Goal: Task Accomplishment & Management: Use online tool/utility

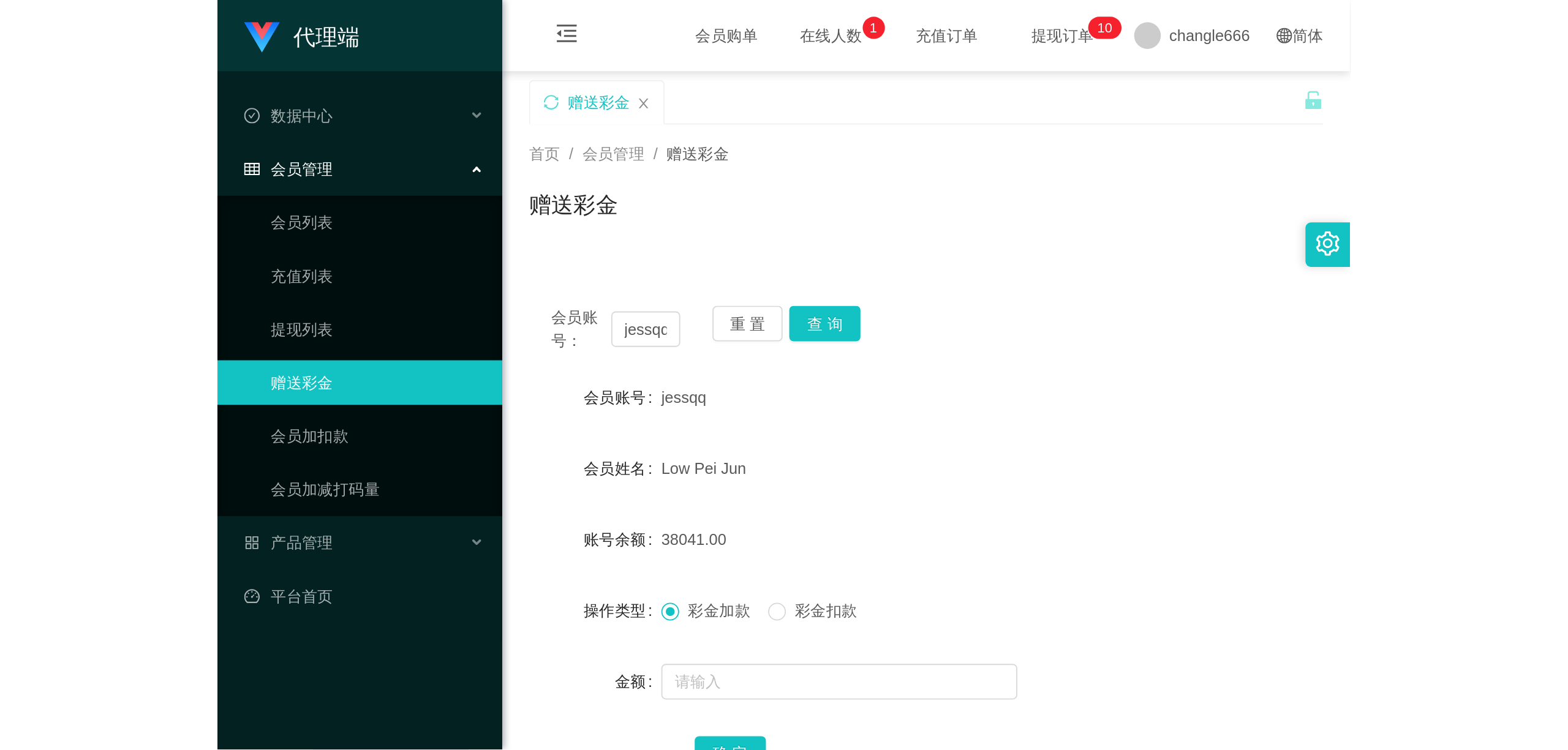
scroll to position [82, 0]
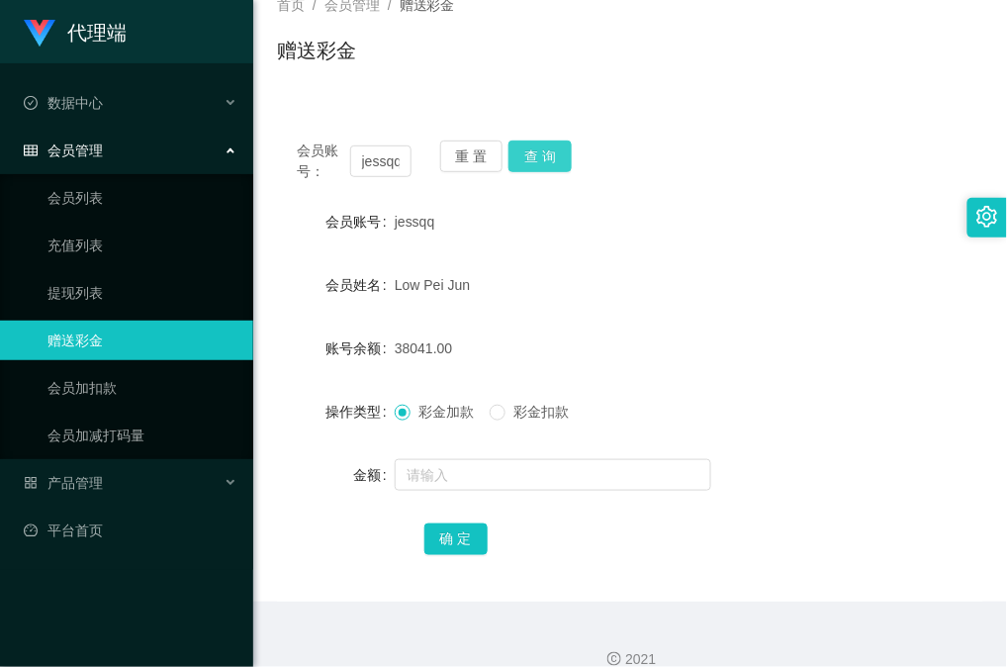
click at [548, 156] on button "查 询" at bounding box center [540, 157] width 63 height 32
click at [750, 245] on form "会员账号 jessqq 会员姓名 Low Pei Jun 账号余额 38041.00 操作类型 彩金加款 彩金扣款 金额 确 定" at bounding box center [630, 380] width 707 height 356
click at [765, 257] on form "会员账号 jessqq 会员姓名 Low Pei Jun 账号余额 38041.00 操作类型 彩金加款 彩金扣款 金额 确 定" at bounding box center [630, 380] width 707 height 356
click at [551, 154] on button "查 询" at bounding box center [540, 157] width 63 height 32
click at [698, 271] on div "Low Pei Jun" at bounding box center [601, 285] width 413 height 40
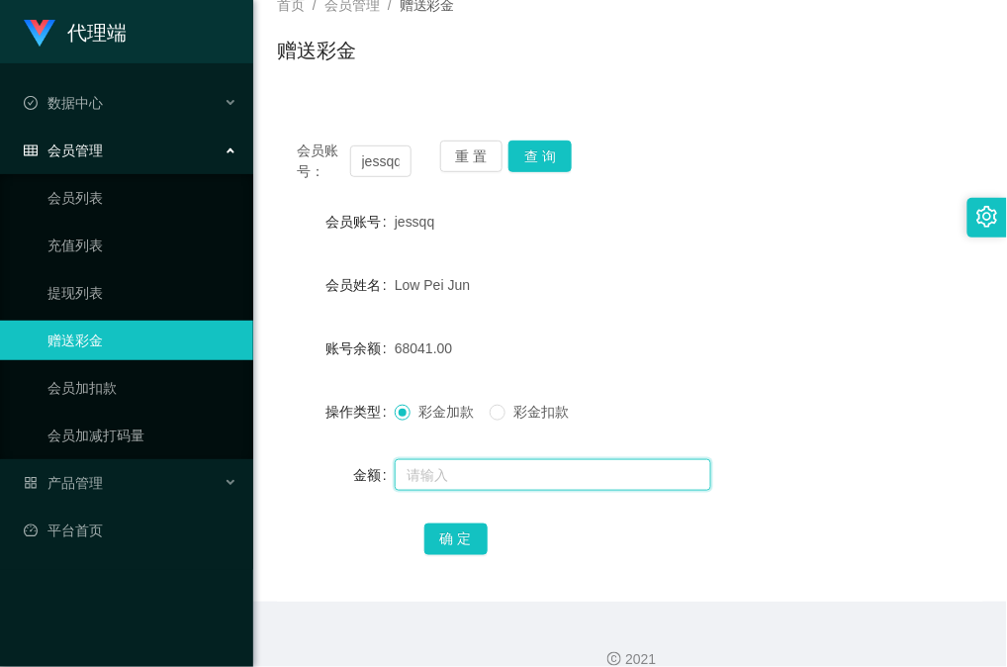
click at [539, 468] on input "text" at bounding box center [553, 475] width 317 height 32
type input "40"
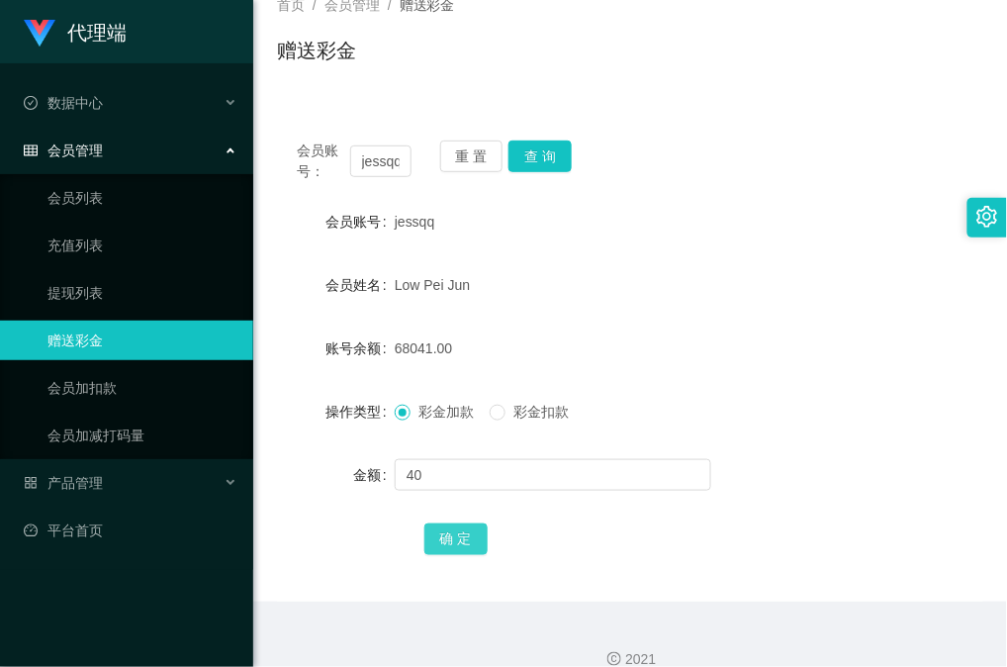
click at [477, 543] on button "确 定" at bounding box center [456, 540] width 63 height 32
click at [669, 286] on div "Low Pei Jun" at bounding box center [601, 285] width 413 height 40
click at [572, 160] on div "会员账号： [PERSON_NAME] 重 置 查 询" at bounding box center [630, 162] width 707 height 42
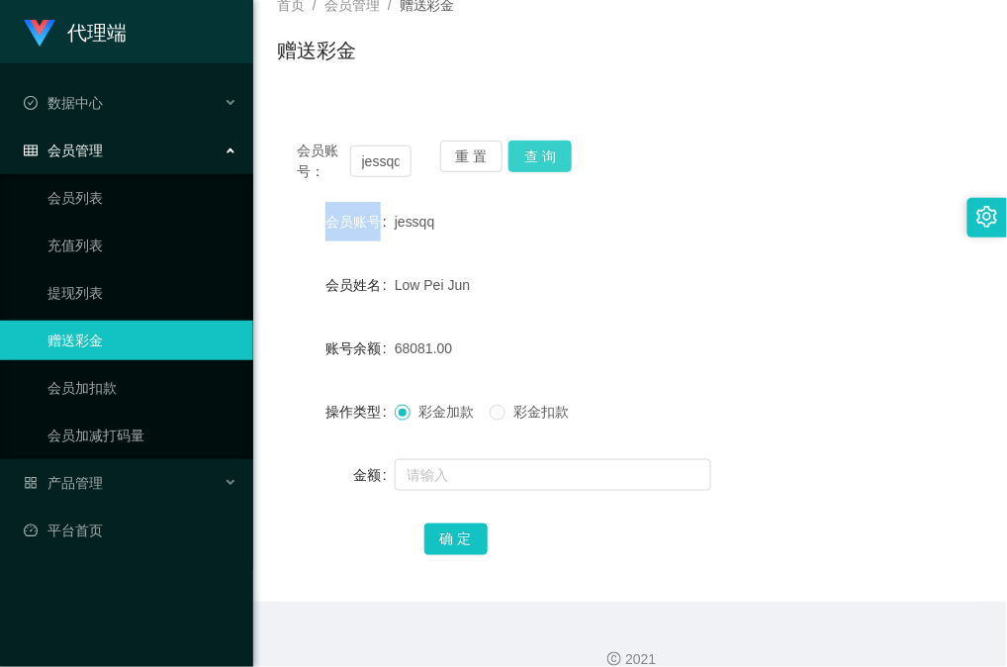
click at [560, 160] on button "查 询" at bounding box center [540, 157] width 63 height 32
click at [911, 459] on div "金额" at bounding box center [630, 475] width 707 height 40
drag, startPoint x: 528, startPoint y: 313, endPoint x: 563, endPoint y: 255, distance: 67.0
click at [528, 313] on form "会员账号 jessqq 会员姓名 Low Pei Jun 账号余额 68081.00 操作类型 彩金加款 彩金扣款 金额 确 定" at bounding box center [630, 380] width 707 height 356
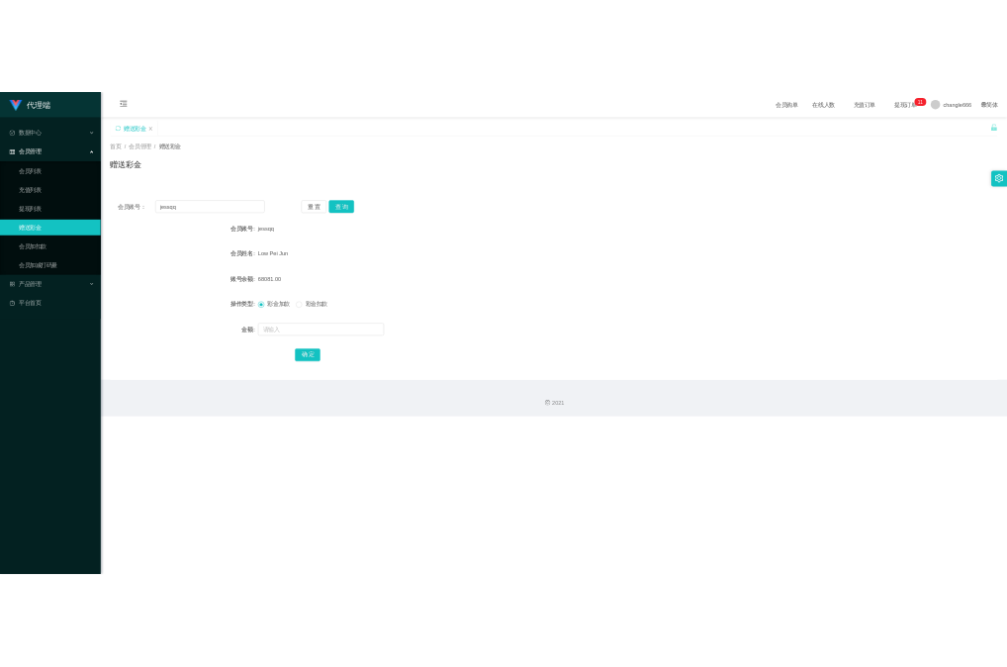
scroll to position [0, 0]
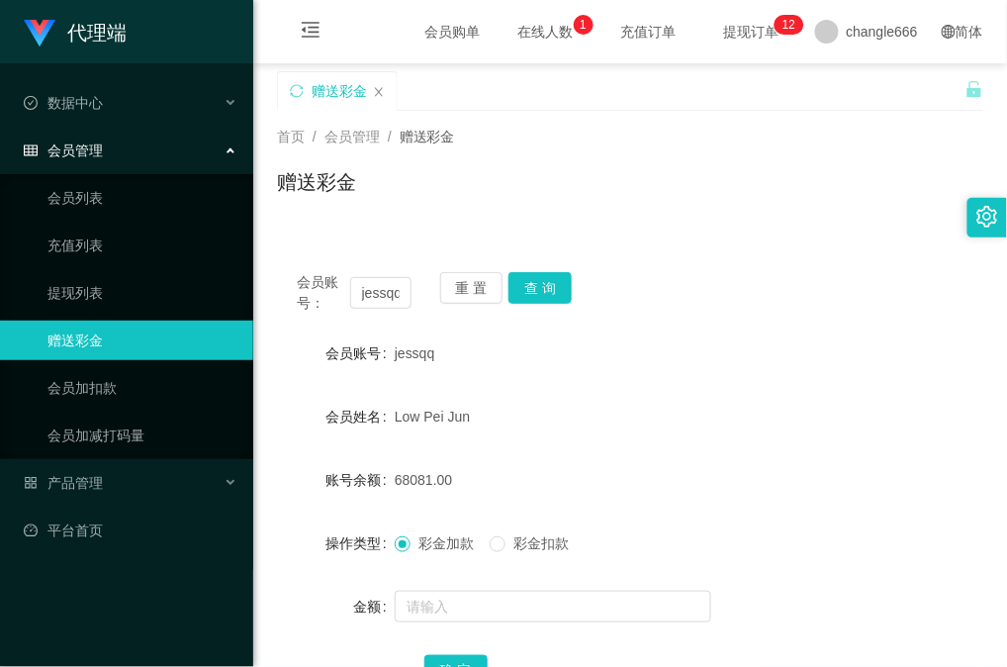
click at [428, 418] on span "Low Pei Jun" at bounding box center [432, 417] width 75 height 16
click at [551, 394] on form "会员账号 jessqq 会员姓名 Low Pei Jun 账号余额 68081.00 操作类型 彩金加款 彩金扣款 金额 确 定" at bounding box center [630, 512] width 707 height 356
drag, startPoint x: 388, startPoint y: 421, endPoint x: 485, endPoint y: 425, distance: 97.1
click at [485, 425] on div "会员姓名 [PERSON_NAME]" at bounding box center [630, 417] width 707 height 40
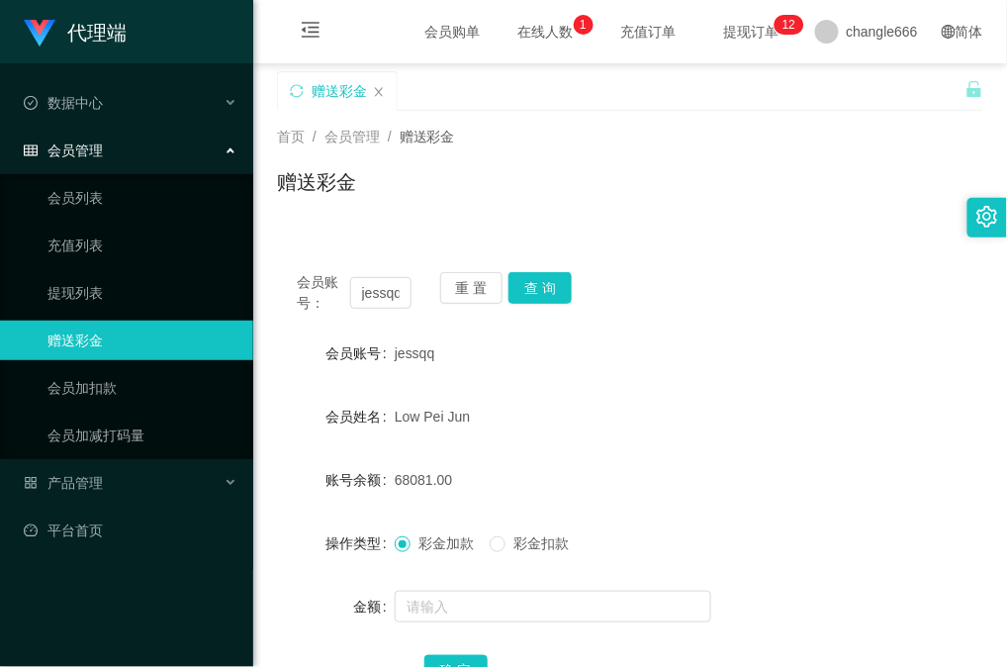
copy div "会员姓名 [PERSON_NAME]"
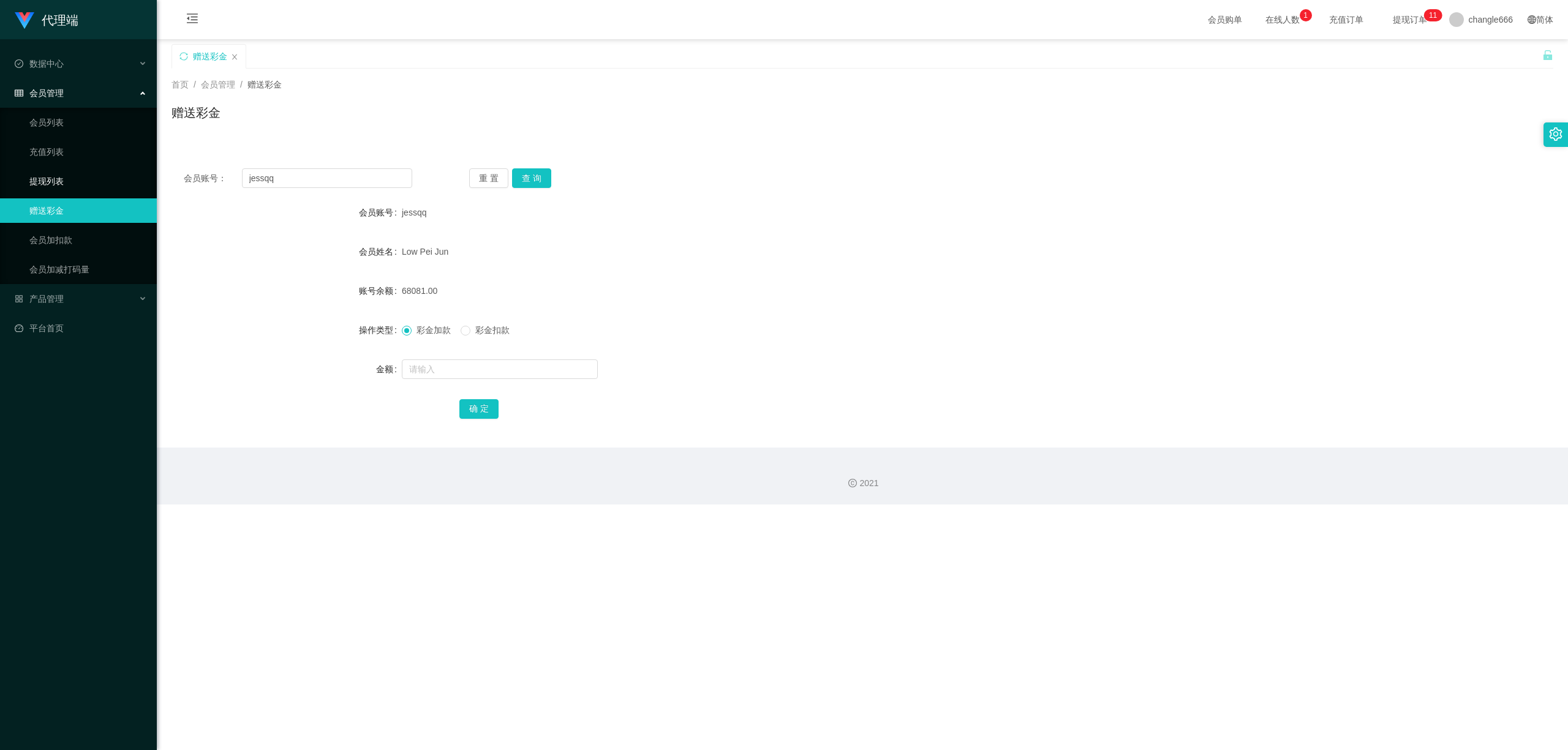
click at [58, 179] on link "提现列表" at bounding box center [88, 181] width 118 height 25
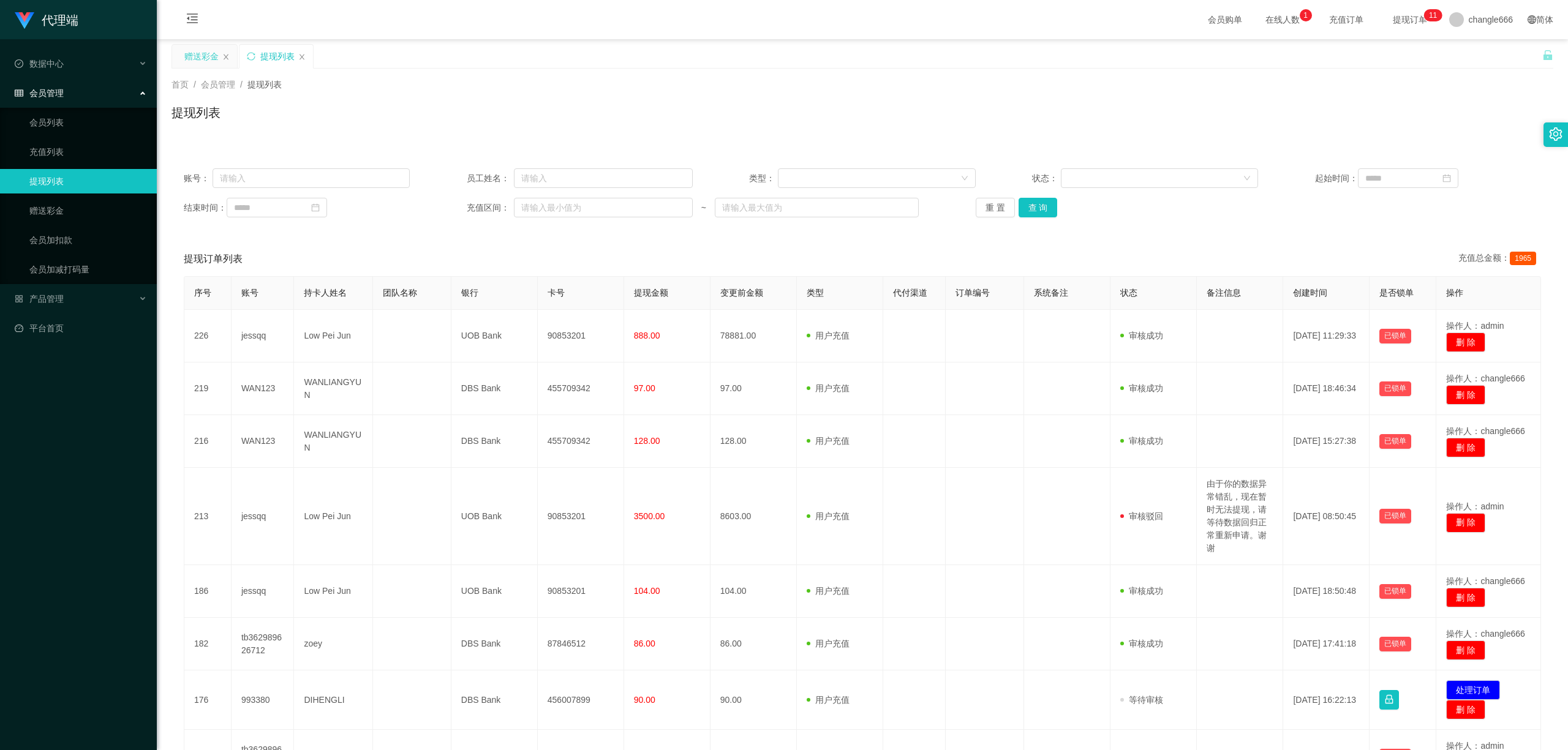
click at [199, 54] on div "赠送彩金" at bounding box center [201, 56] width 34 height 24
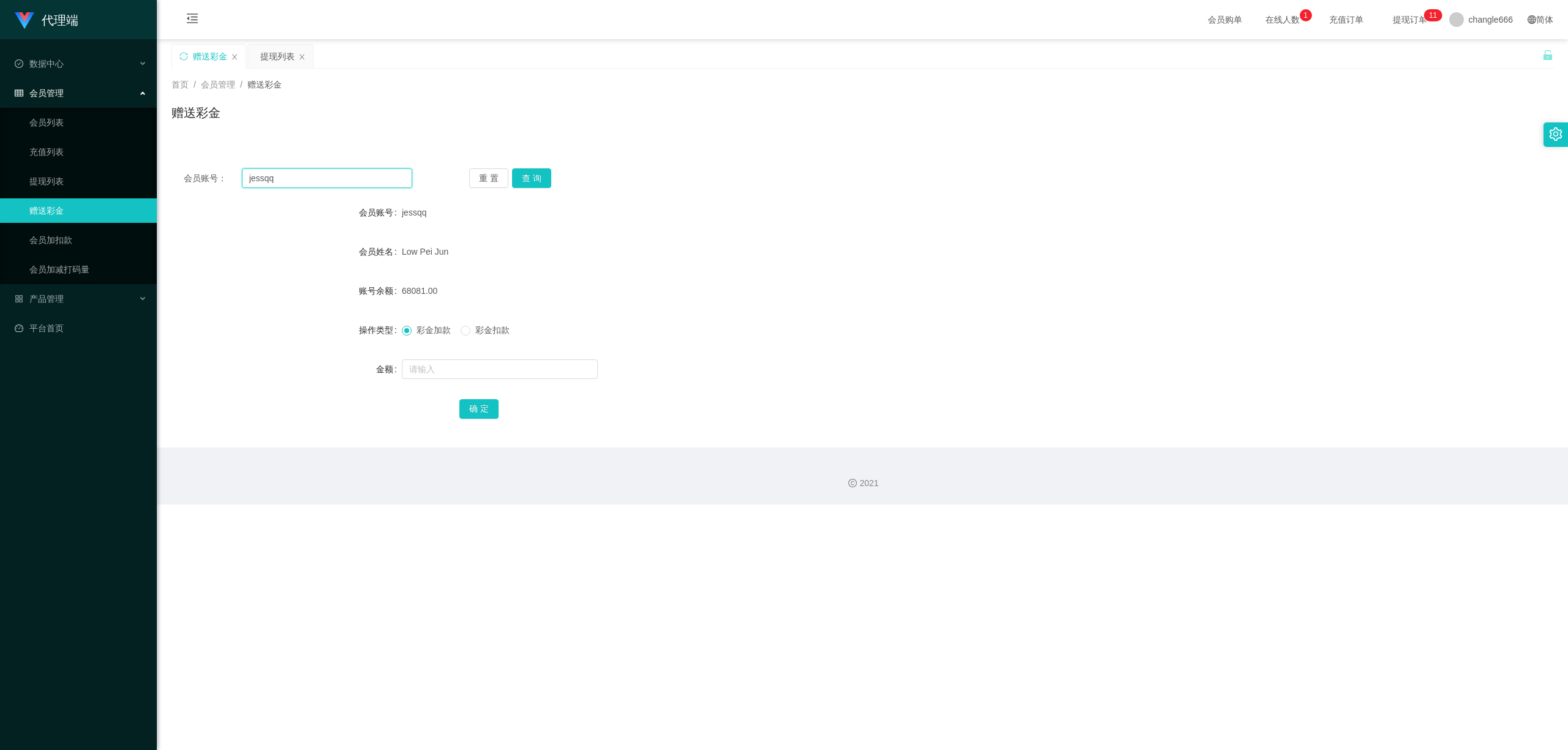
click at [268, 188] on input "jessqq" at bounding box center [327, 178] width 170 height 20
drag, startPoint x: 275, startPoint y: 52, endPoint x: 278, endPoint y: 60, distance: 8.5
click at [275, 52] on div "提现列表" at bounding box center [277, 56] width 34 height 24
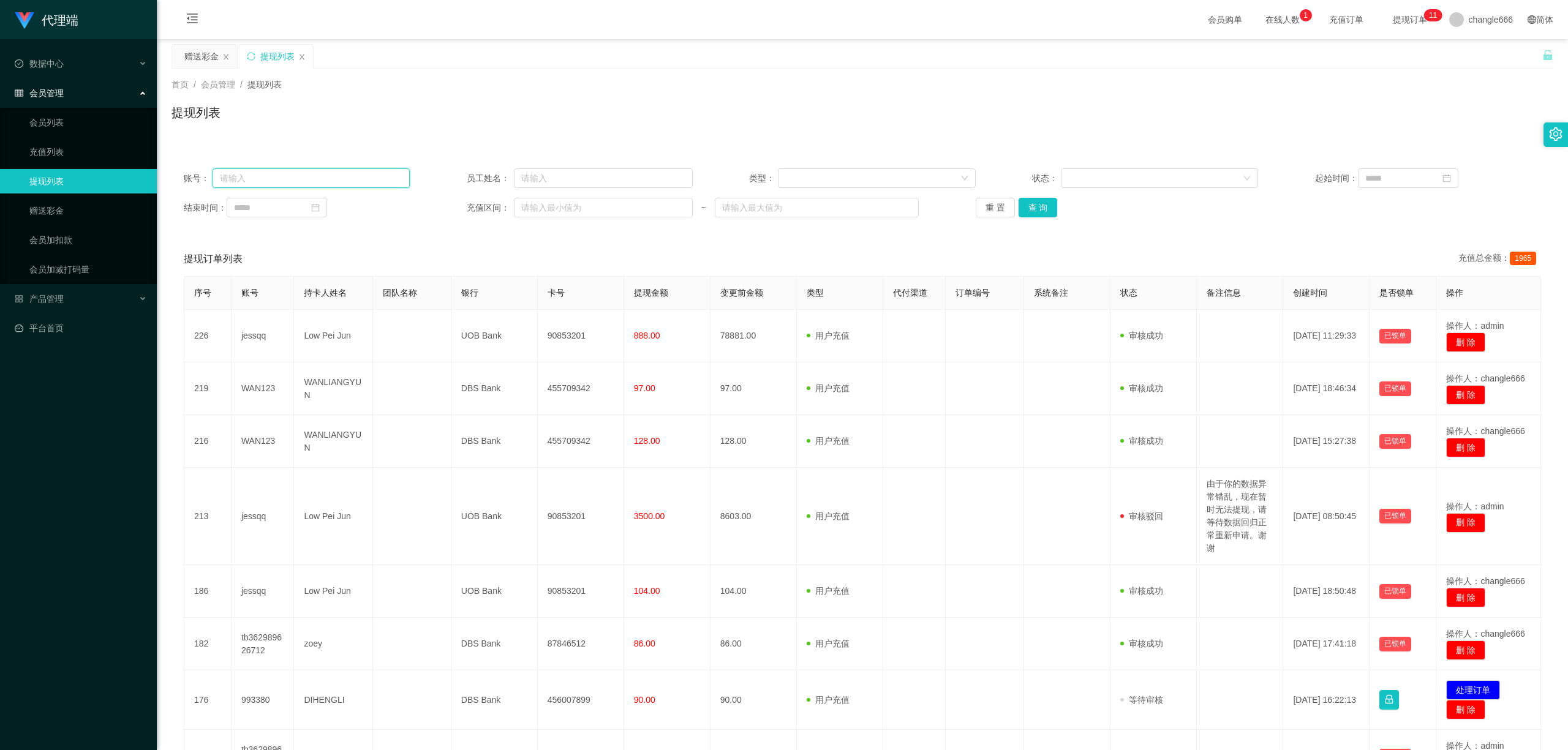
click at [304, 173] on input "text" at bounding box center [311, 178] width 198 height 20
paste input "jessqq"
type input "jessqq"
click at [623, 219] on div "账号： jessqq 员工姓名： 类型： 状态： 起始时间： 结束时间： 充值区间： ~ 重 置 查 询" at bounding box center [862, 192] width 1382 height 74
click at [623, 209] on button "查 询" at bounding box center [1038, 208] width 39 height 20
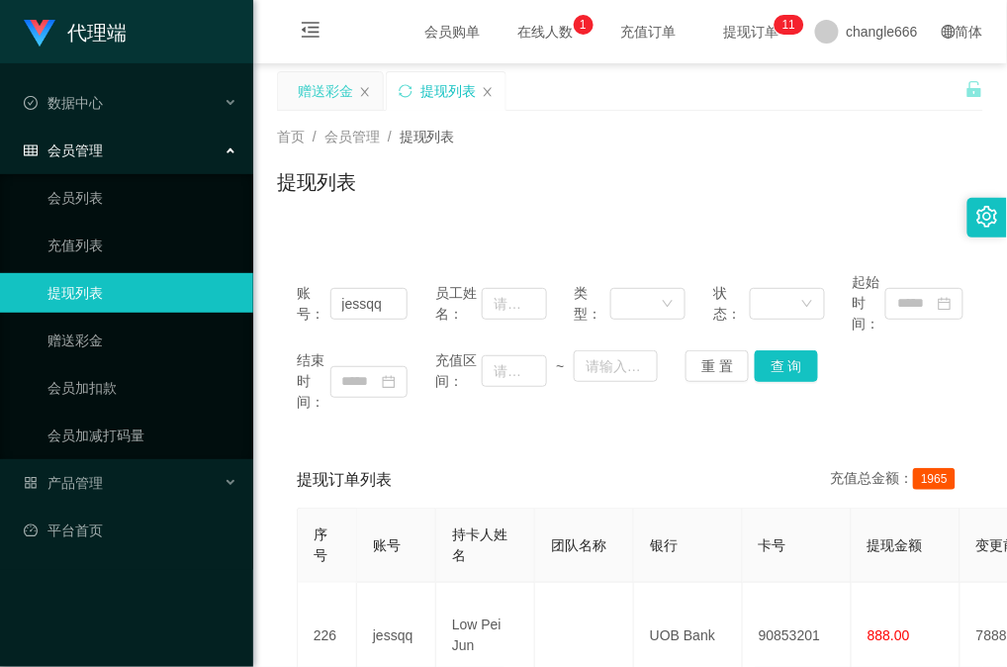
click at [322, 99] on div "赠送彩金" at bounding box center [325, 91] width 55 height 38
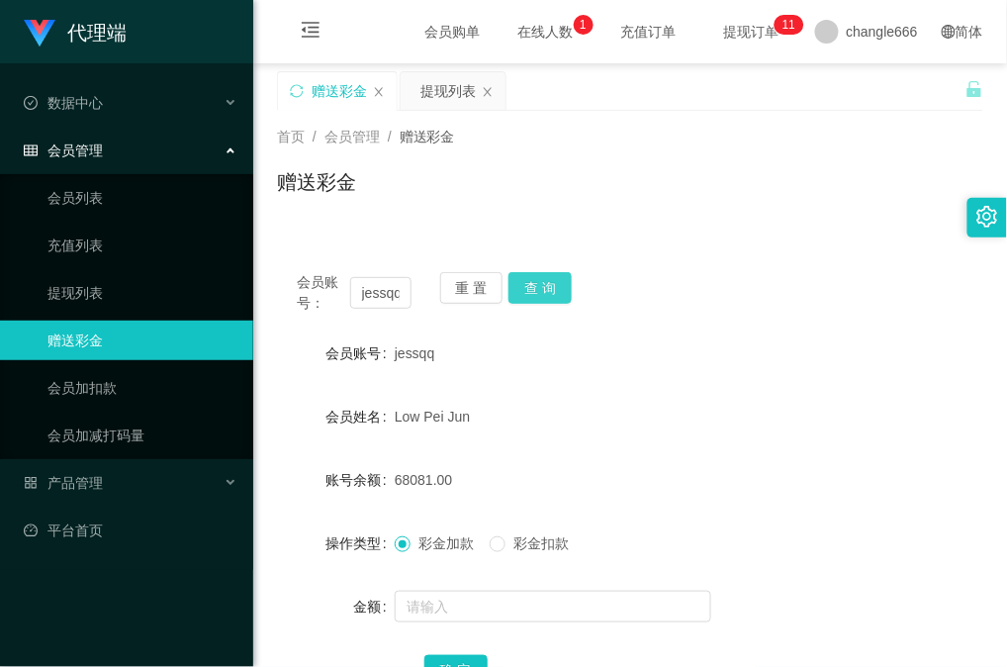
click at [534, 291] on button "查 询" at bounding box center [540, 288] width 63 height 32
drag, startPoint x: 835, startPoint y: 306, endPoint x: 815, endPoint y: 254, distance: 55.1
click at [835, 306] on div "会员账号： [PERSON_NAME] 重 置 查 询" at bounding box center [630, 293] width 707 height 42
click at [547, 283] on button "查 询" at bounding box center [540, 288] width 63 height 32
click at [675, 277] on div "会员账号： [PERSON_NAME] 重 置 查 询" at bounding box center [630, 293] width 707 height 42
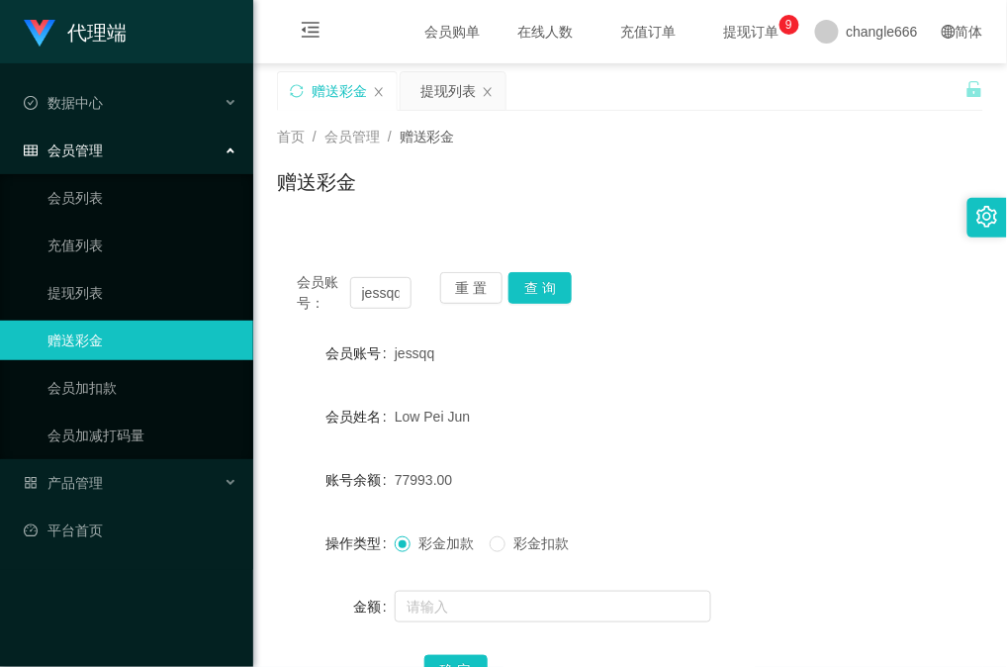
click at [760, 219] on div "首页 / 会员管理 / 赠送彩金 / 赠送彩金" at bounding box center [630, 170] width 754 height 118
click at [542, 286] on button "查 询" at bounding box center [540, 288] width 63 height 32
drag, startPoint x: 780, startPoint y: 340, endPoint x: 744, endPoint y: 333, distance: 36.5
click at [780, 340] on div "jessqq" at bounding box center [601, 354] width 413 height 40
drag, startPoint x: 534, startPoint y: 289, endPoint x: 610, endPoint y: 297, distance: 75.6
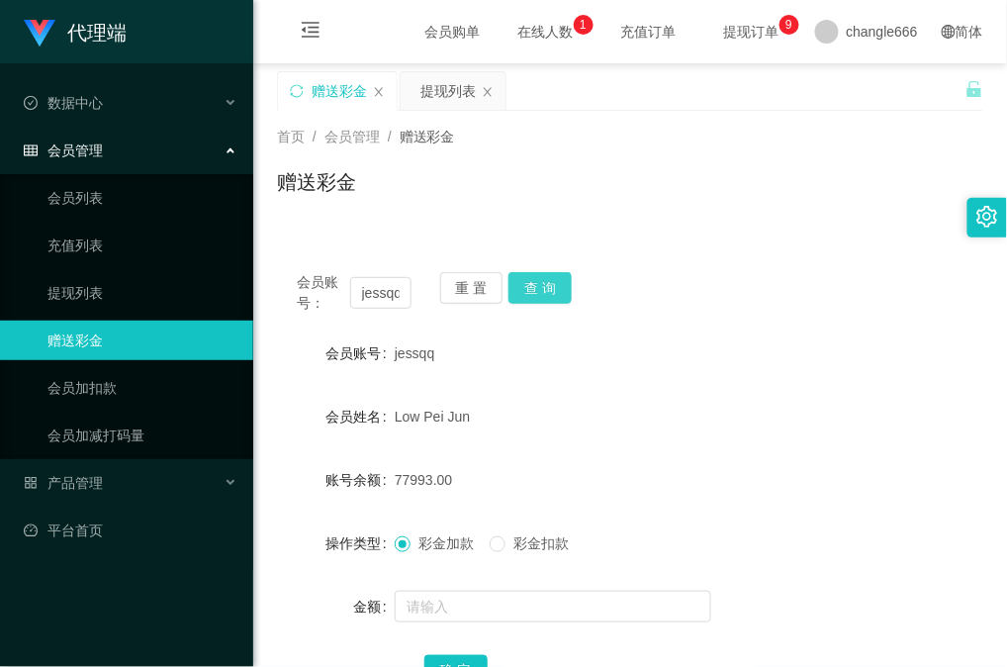
click at [538, 289] on button "查 询" at bounding box center [540, 288] width 63 height 32
drag, startPoint x: 782, startPoint y: 354, endPoint x: 666, endPoint y: 322, distance: 120.3
click at [782, 354] on div "jessqq" at bounding box center [601, 354] width 413 height 40
click at [544, 293] on button "查 询" at bounding box center [540, 288] width 63 height 32
click at [535, 281] on button "查 询" at bounding box center [540, 288] width 63 height 32
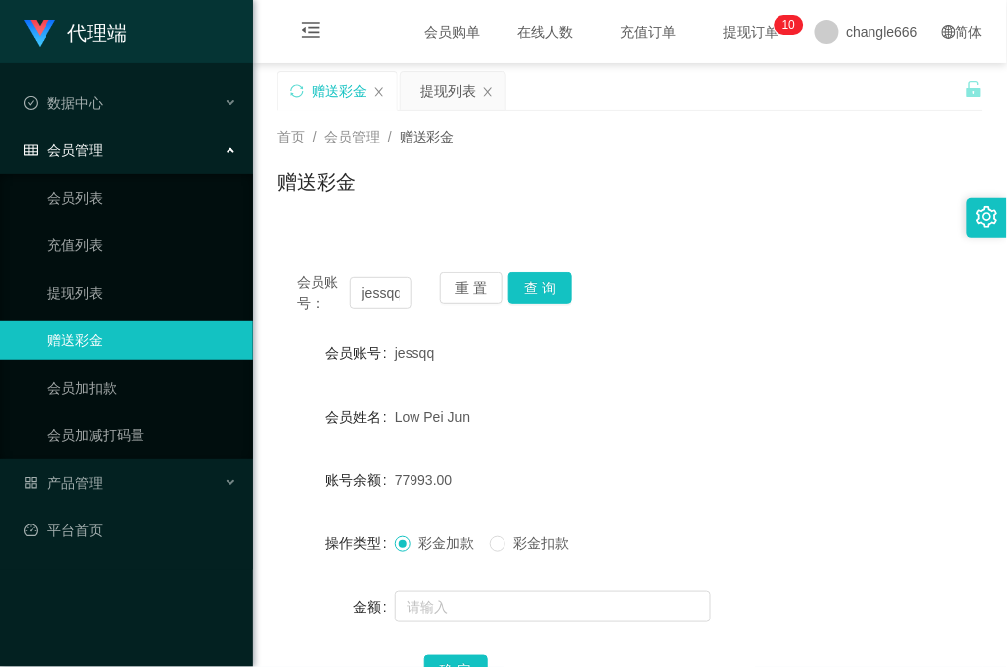
click at [821, 361] on div "会员账号 [PERSON_NAME]" at bounding box center [630, 354] width 707 height 40
